Goal: Communication & Community: Answer question/provide support

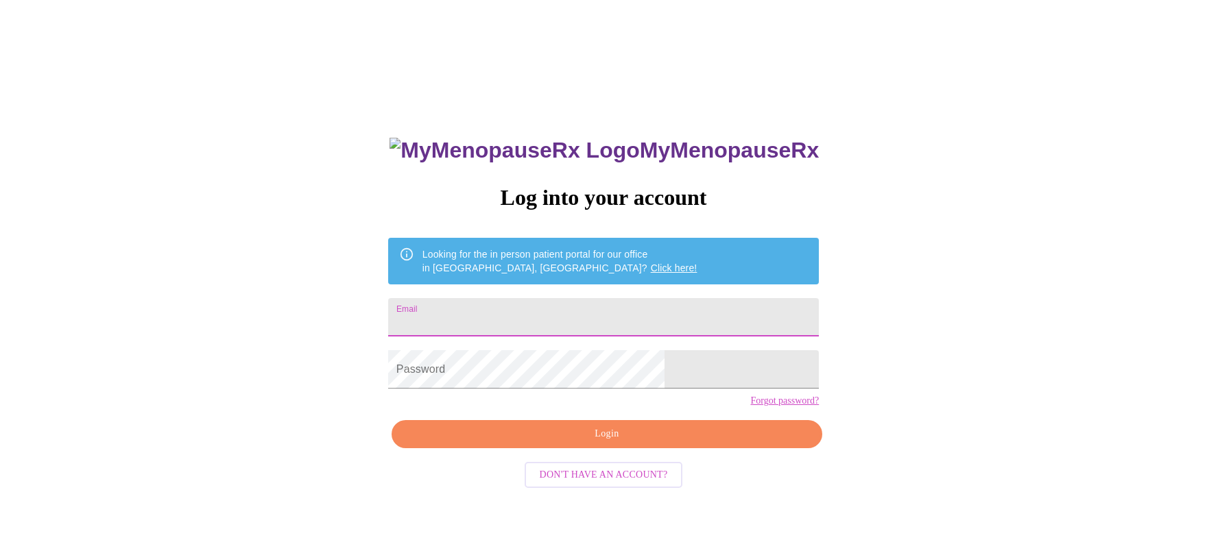
click at [560, 298] on input "Email" at bounding box center [603, 317] width 431 height 38
type input "[EMAIL_ADDRESS][DOMAIN_NAME]"
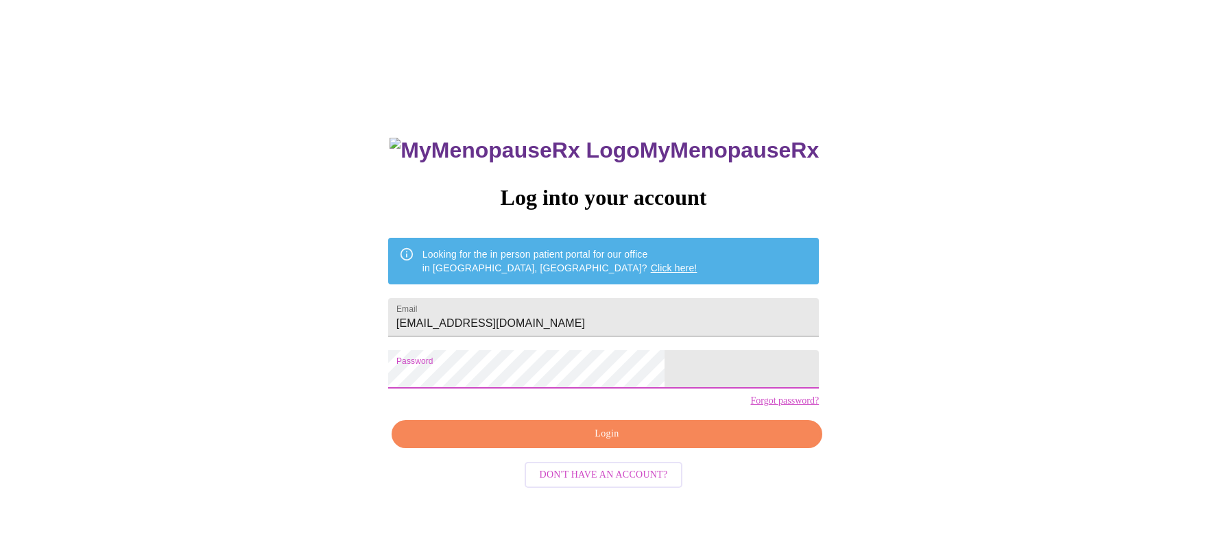
click at [598, 443] on span "Login" at bounding box center [606, 434] width 399 height 17
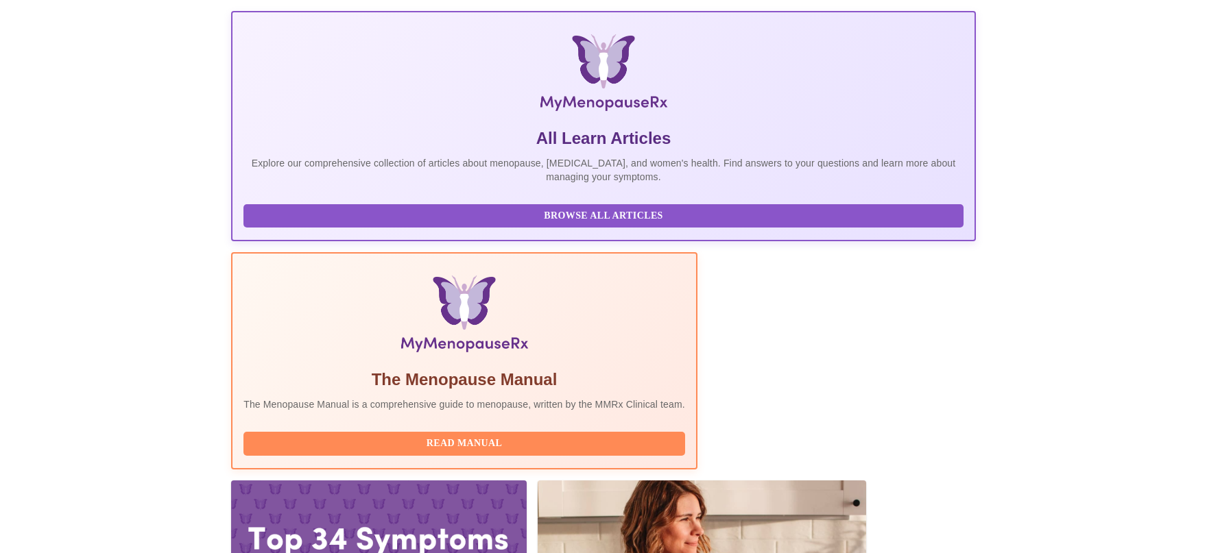
scroll to position [198, 0]
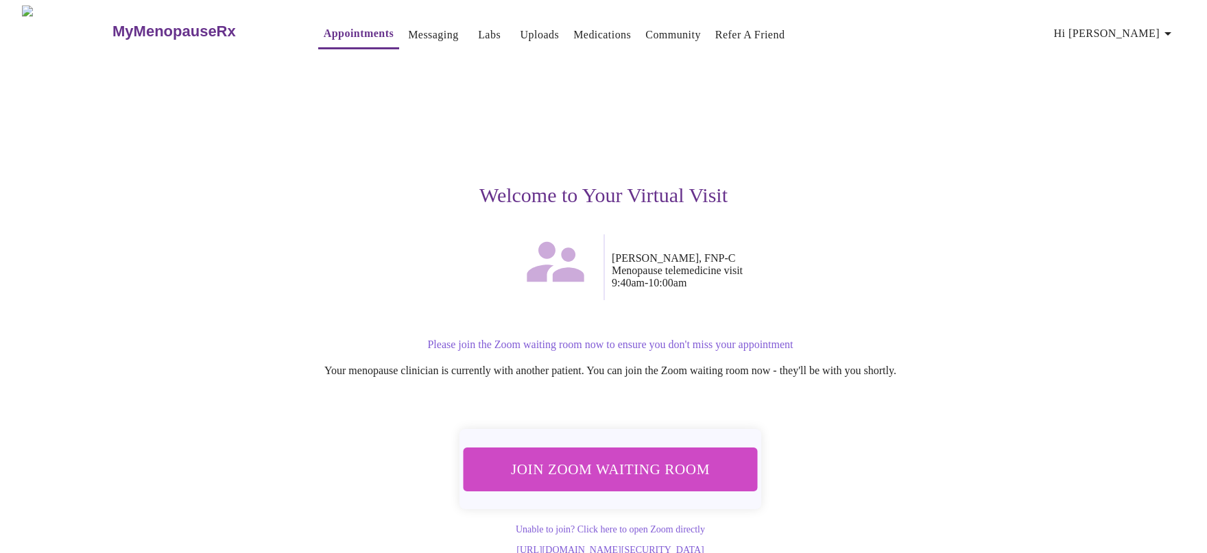
click at [593, 457] on span "Join Zoom Waiting Room" at bounding box center [610, 469] width 258 height 25
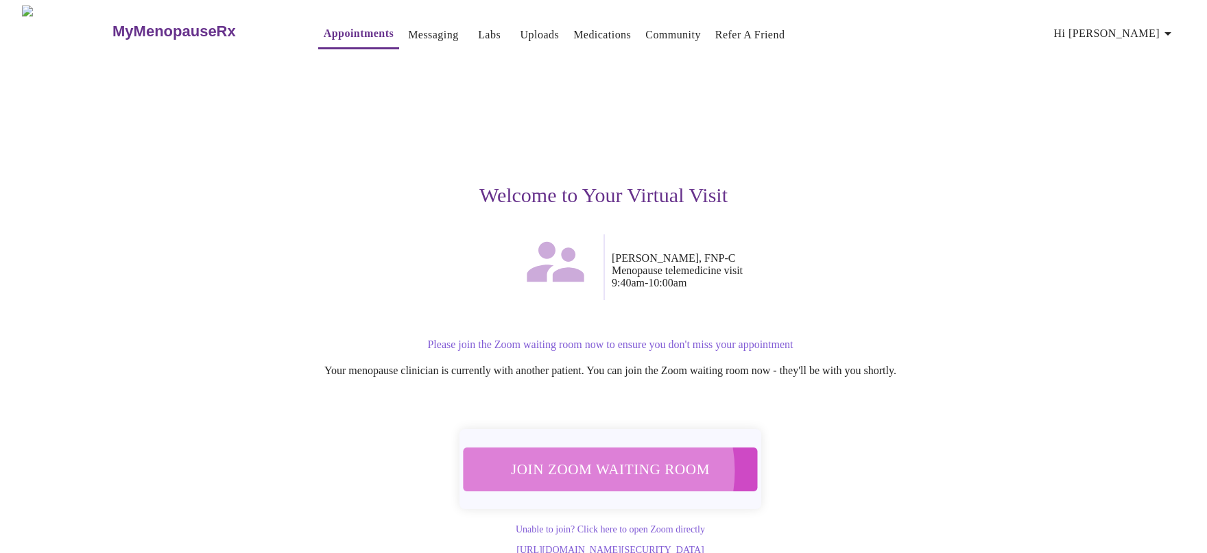
click at [599, 463] on span "Join Zoom Waiting Room" at bounding box center [610, 469] width 258 height 25
